Goal: Information Seeking & Learning: Learn about a topic

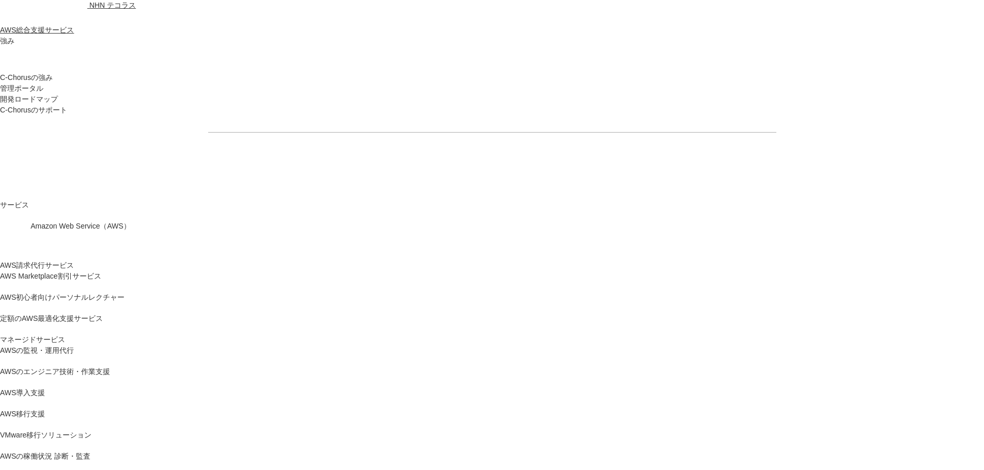
drag, startPoint x: 1409, startPoint y: 0, endPoint x: 639, endPoint y: 171, distance: 788.7
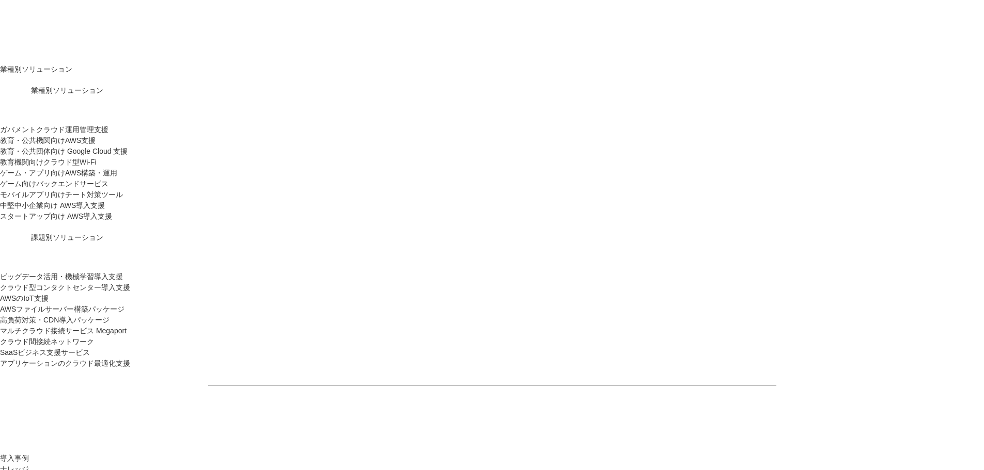
scroll to position [1084, 0]
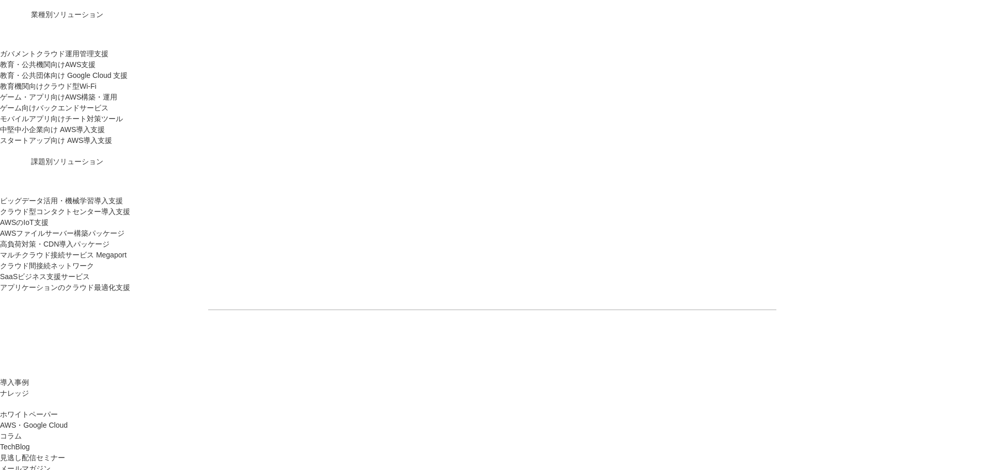
drag, startPoint x: 398, startPoint y: 289, endPoint x: 520, endPoint y: 268, distance: 123.8
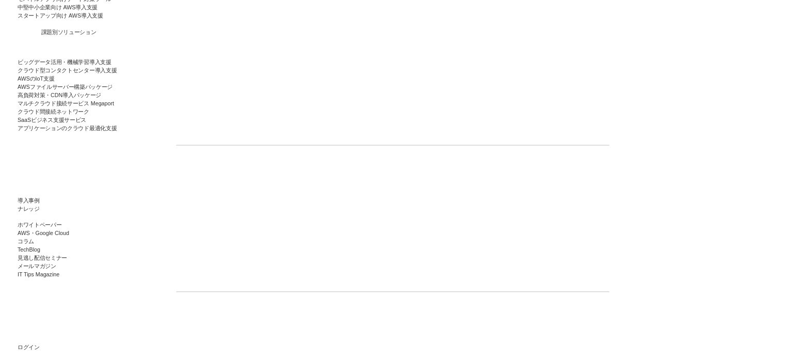
scroll to position [1188, 0]
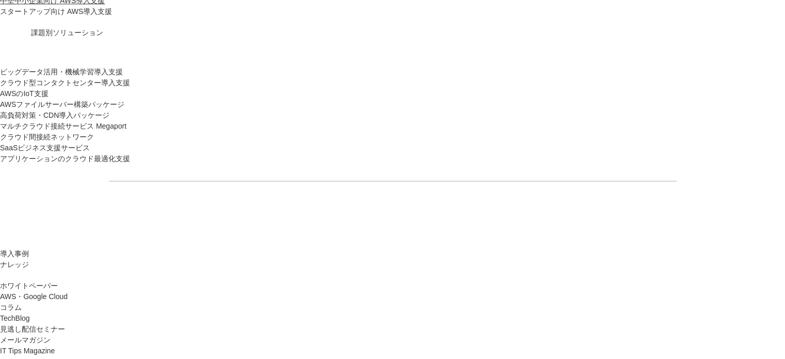
drag, startPoint x: 372, startPoint y: 251, endPoint x: 459, endPoint y: 255, distance: 86.8
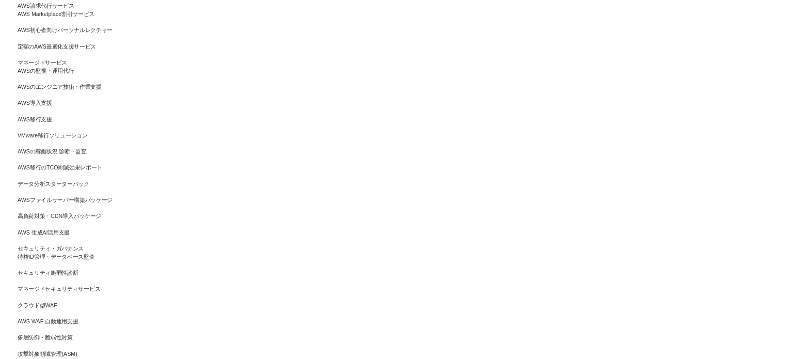
scroll to position [258, 0]
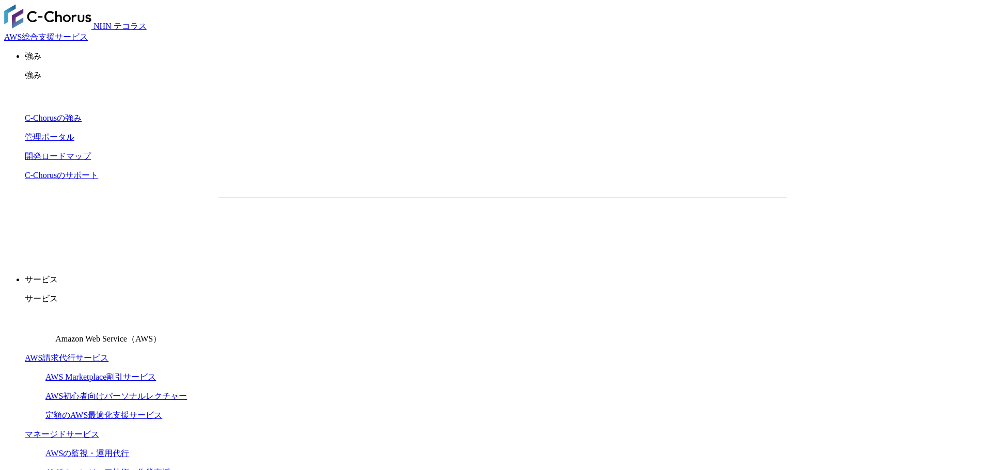
click at [170, 468] on link "AWSのエンジニア技術・作業支援" at bounding box center [107, 472] width 125 height 9
